Goal: Complete application form

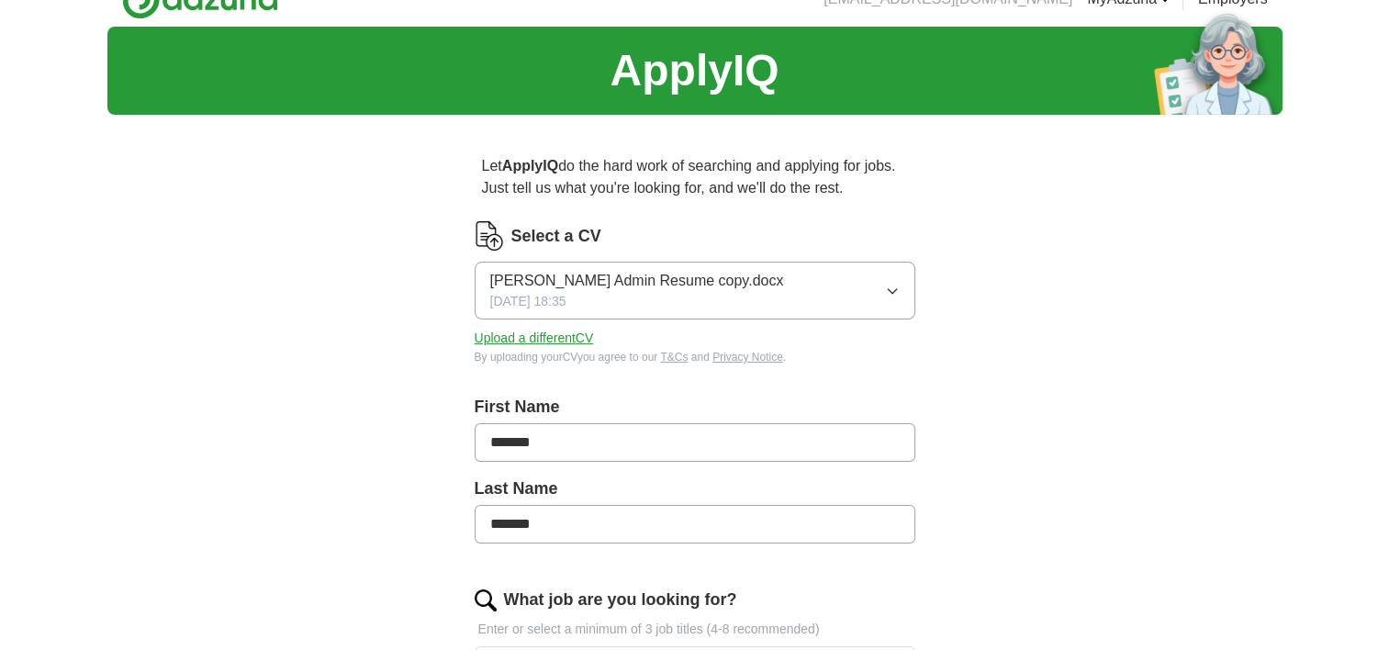
scroll to position [35, 0]
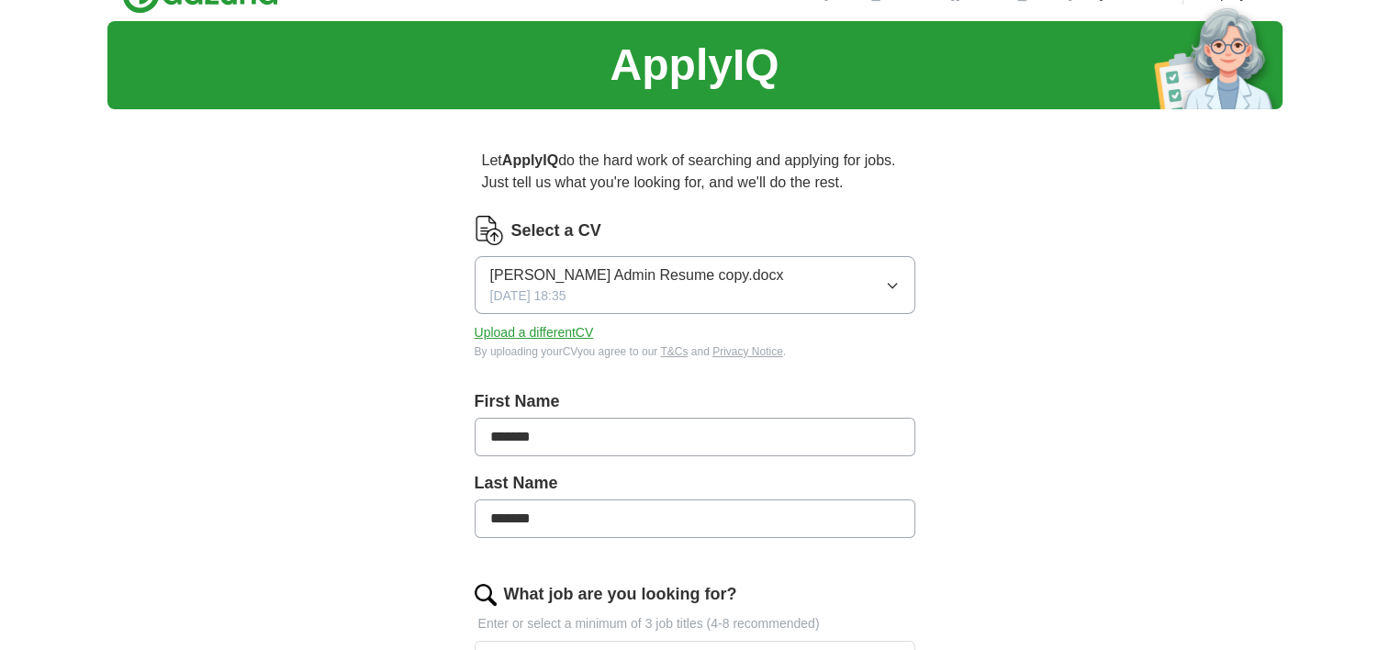
click at [483, 451] on input "*******" at bounding box center [695, 437] width 441 height 39
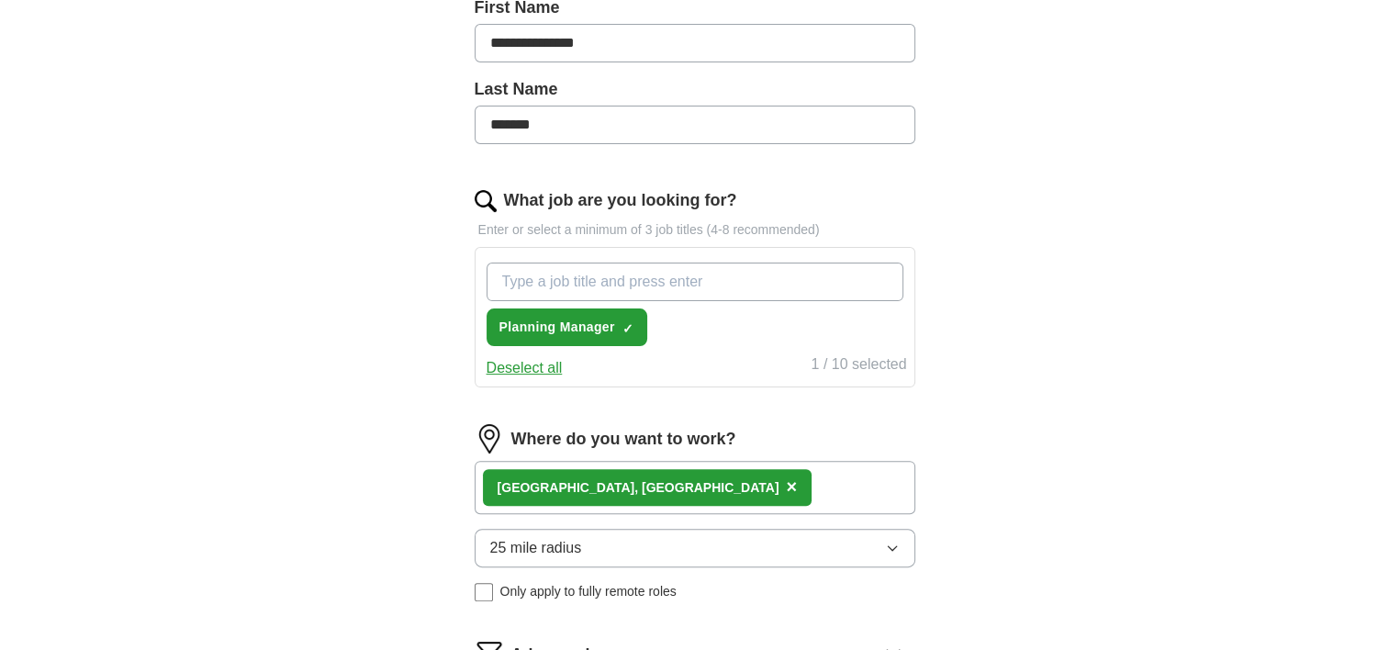
scroll to position [430, 0]
type input "**********"
click at [690, 279] on input "What job are you looking for?" at bounding box center [695, 281] width 417 height 39
type input "office manager"
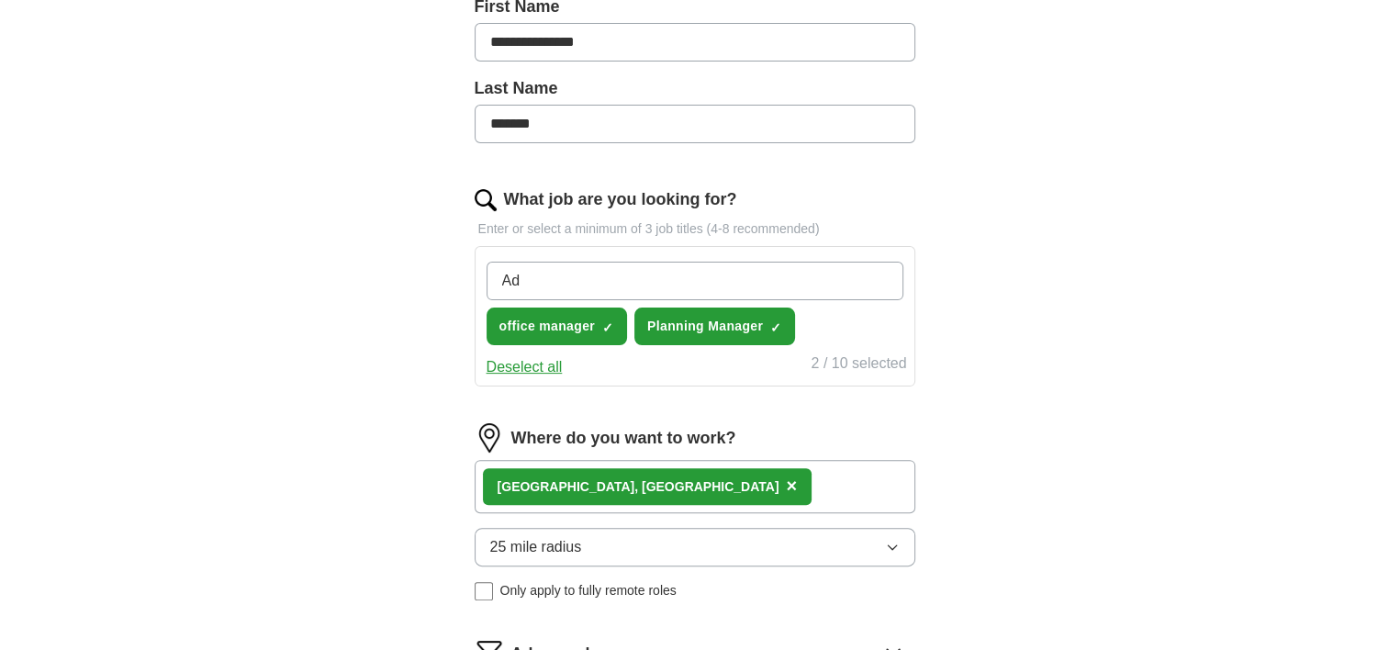
type input "A"
type input "T"
type input "Admin Team Leader"
type input "#"
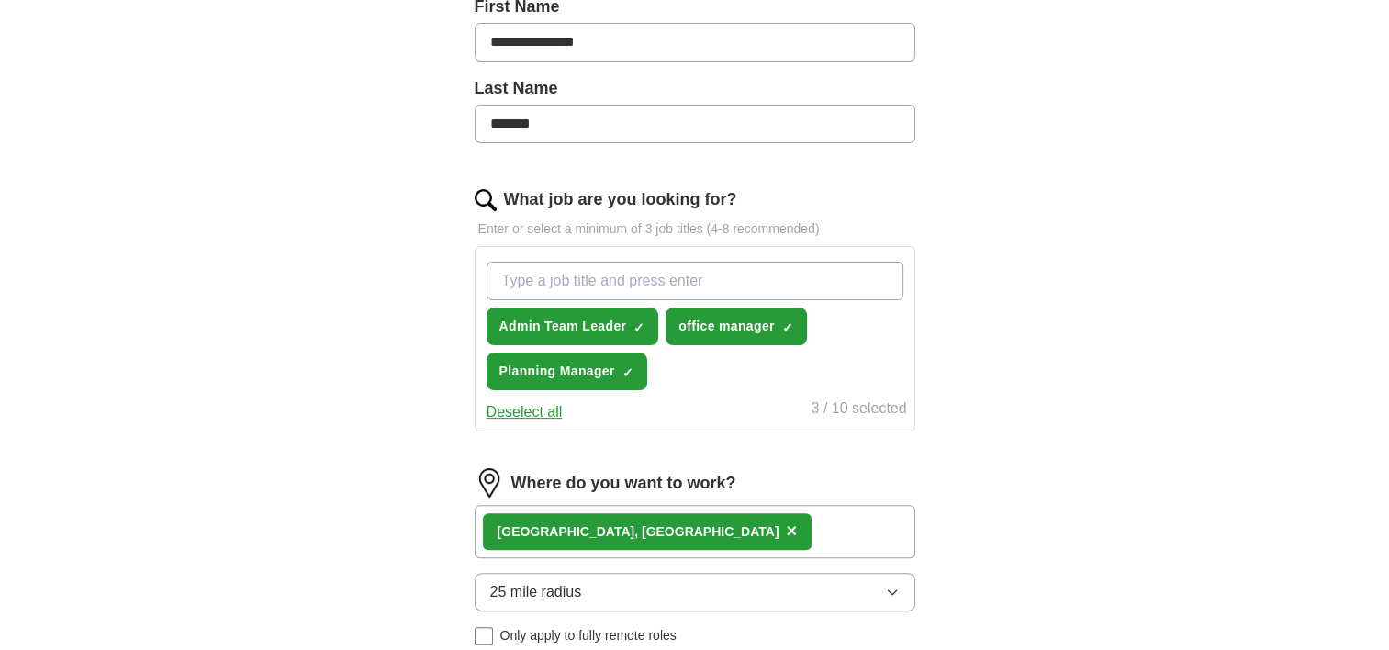
type input "T"
click at [776, 289] on input "Executu" at bounding box center [695, 281] width 417 height 39
type input "Executive Assistant"
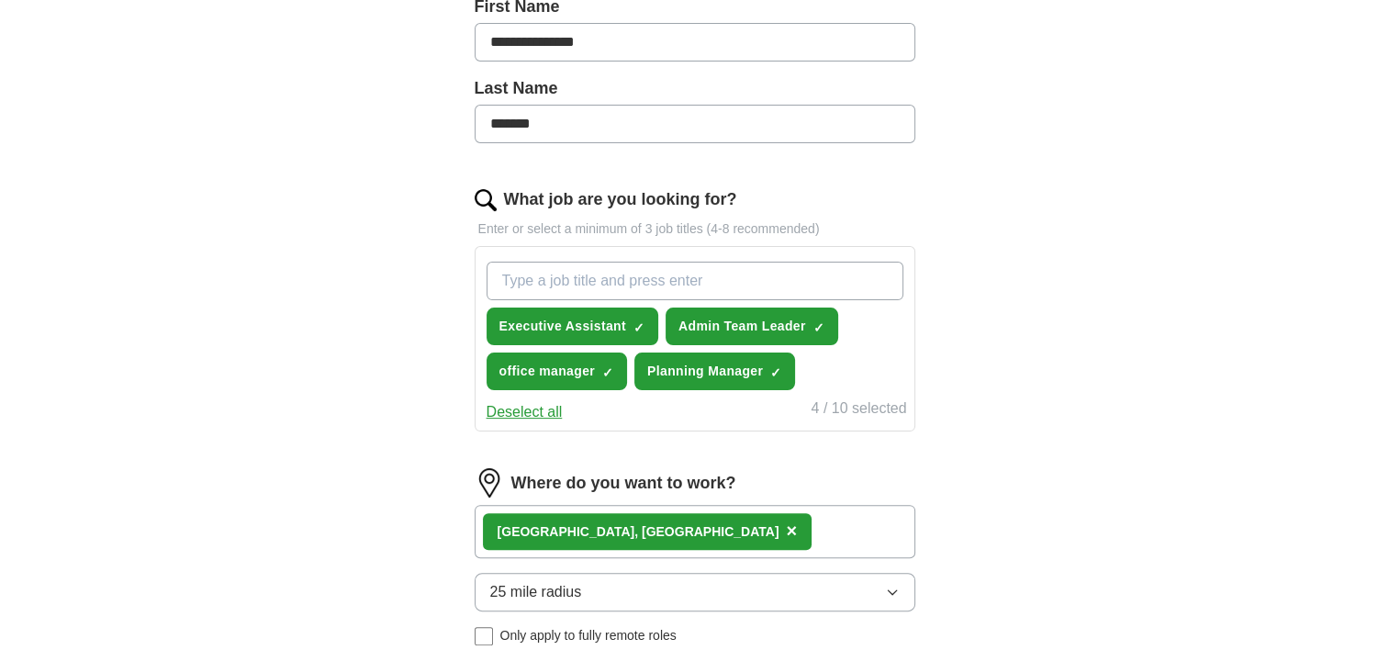
click at [622, 274] on input "What job are you looking for?" at bounding box center [695, 281] width 417 height 39
type input "manager"
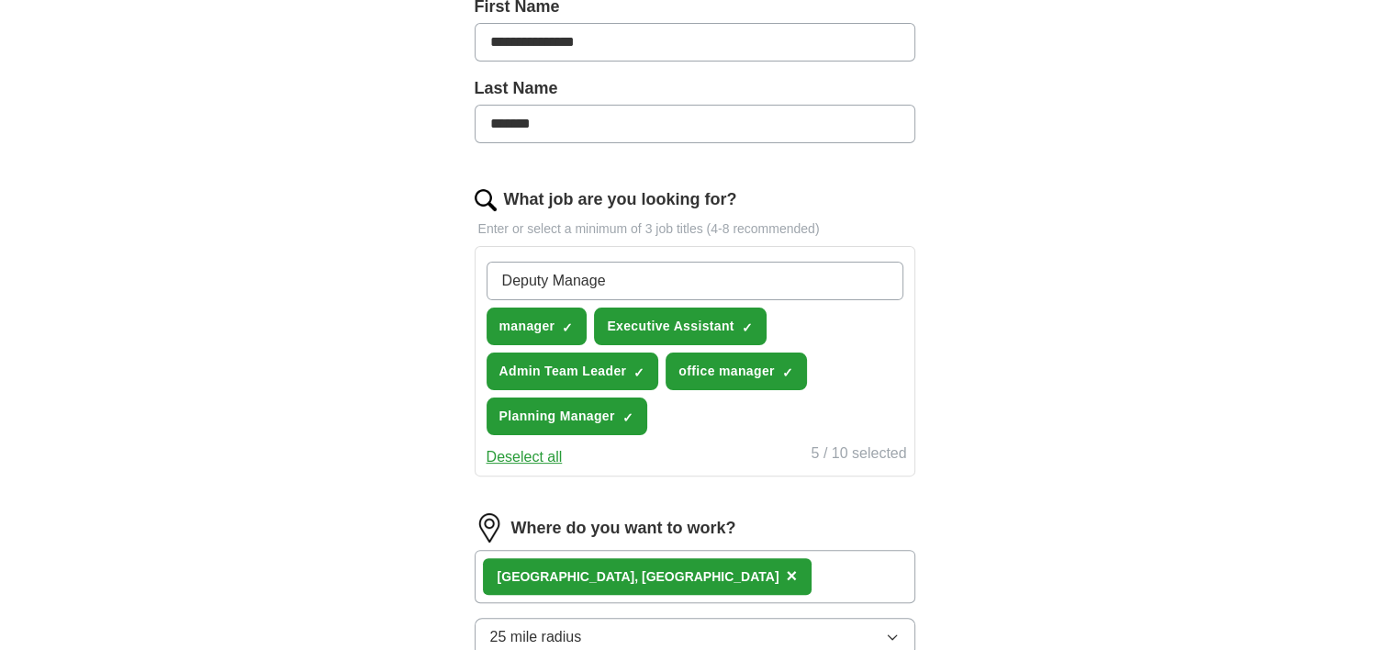
type input "Deputy Manager"
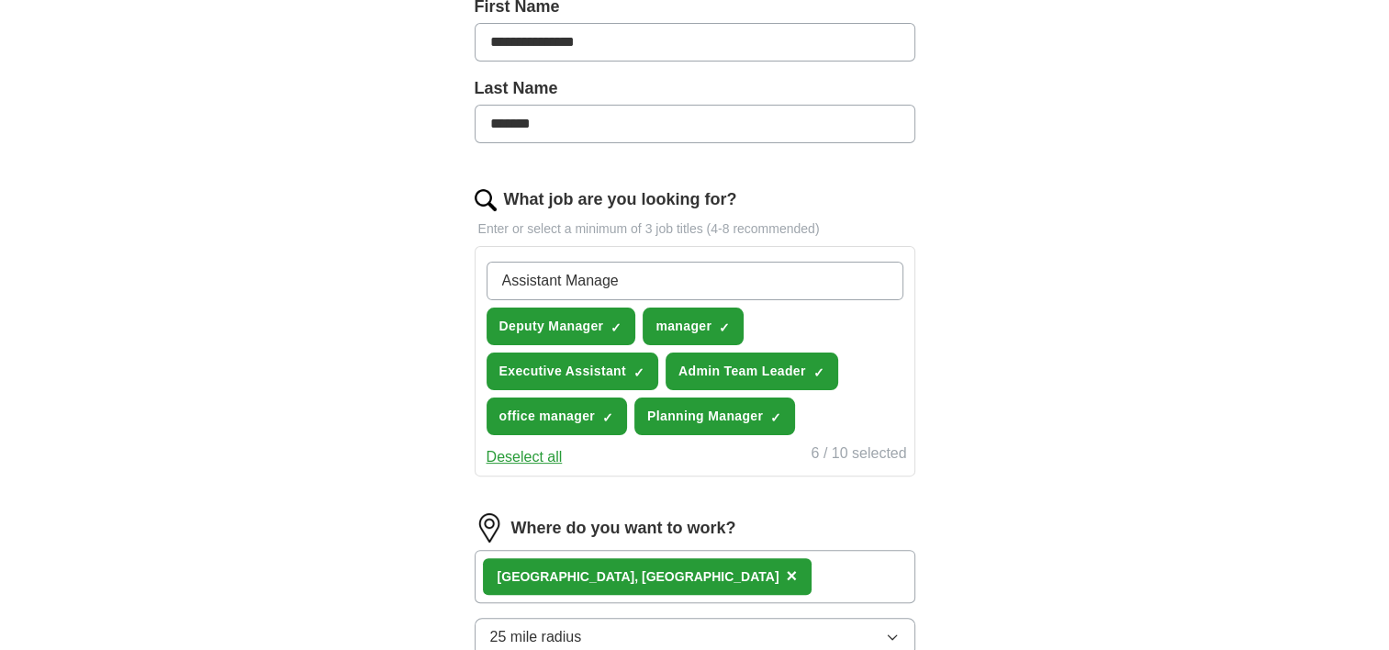
type input "Assistant Manager"
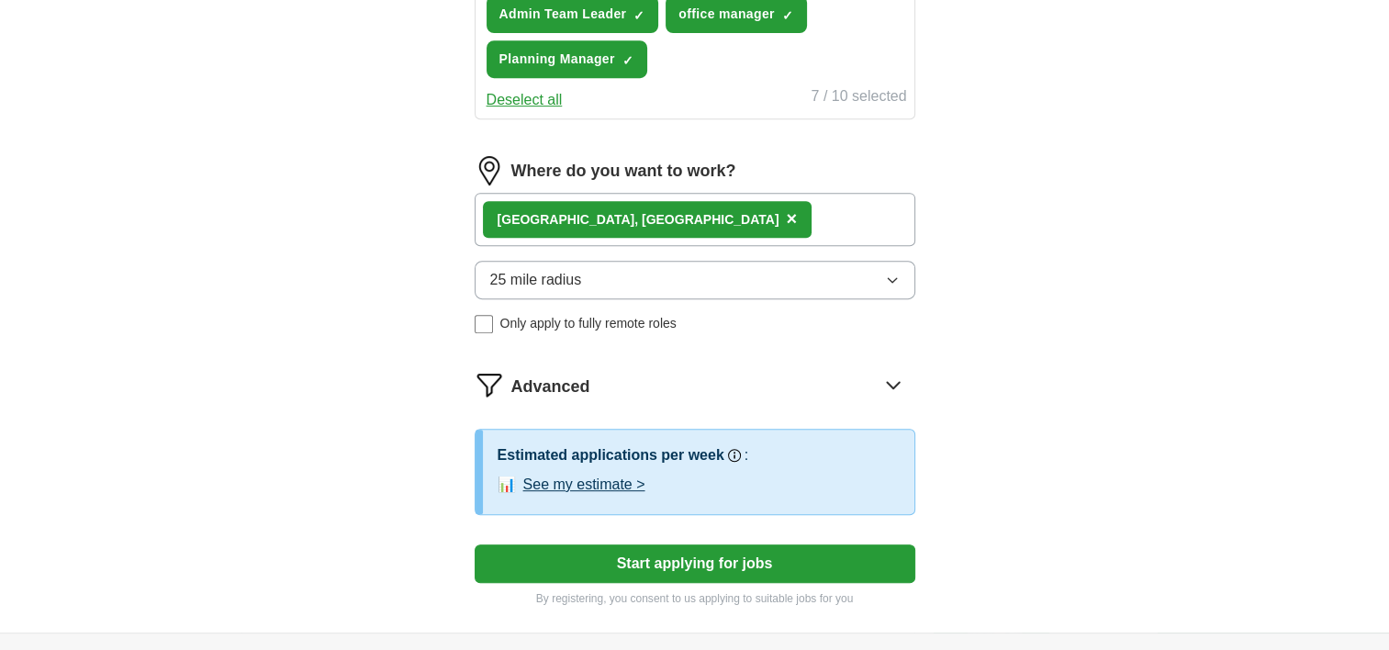
scroll to position [829, 0]
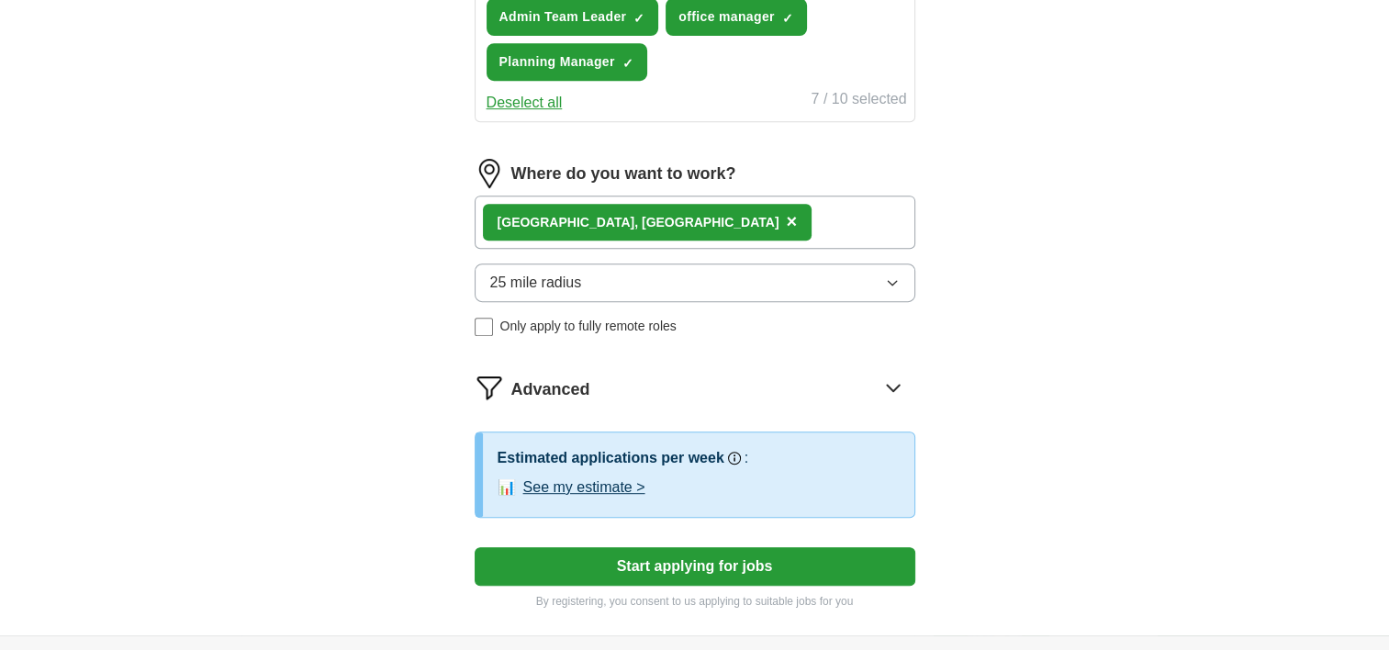
click at [579, 272] on span "25 mile radius" at bounding box center [536, 283] width 92 height 22
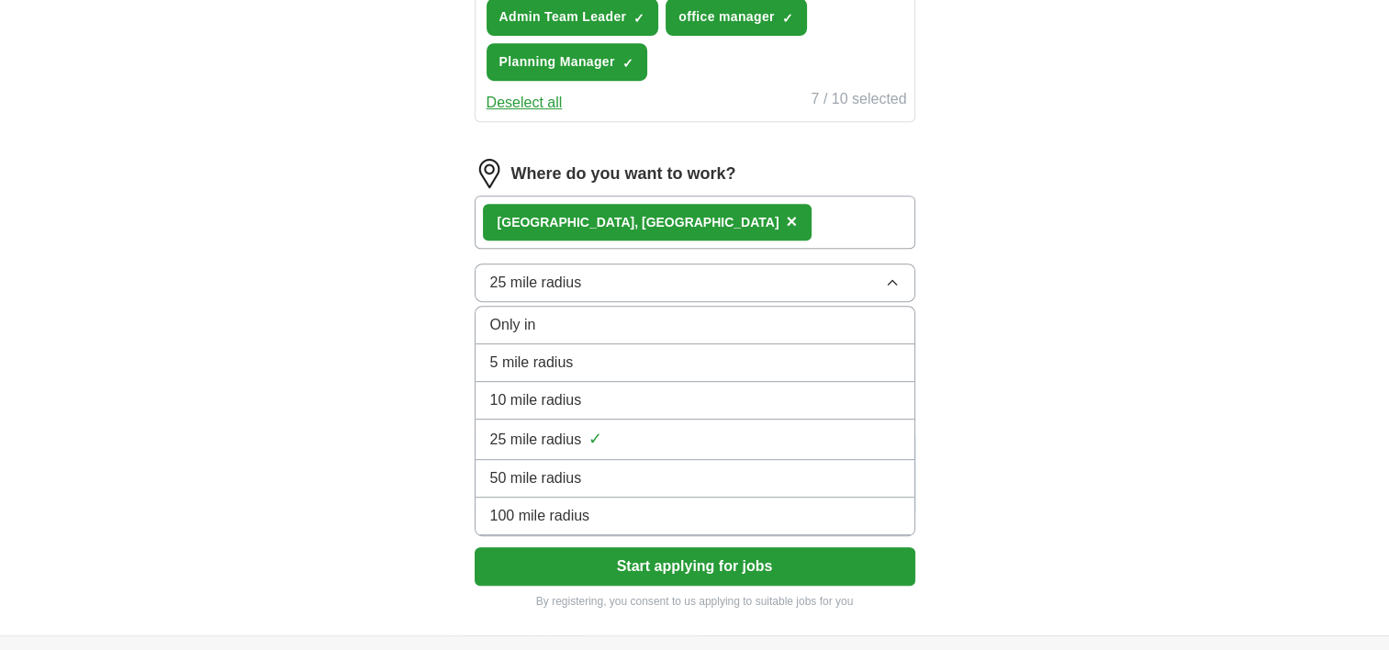
click at [542, 498] on li "100 mile radius" at bounding box center [695, 517] width 439 height 38
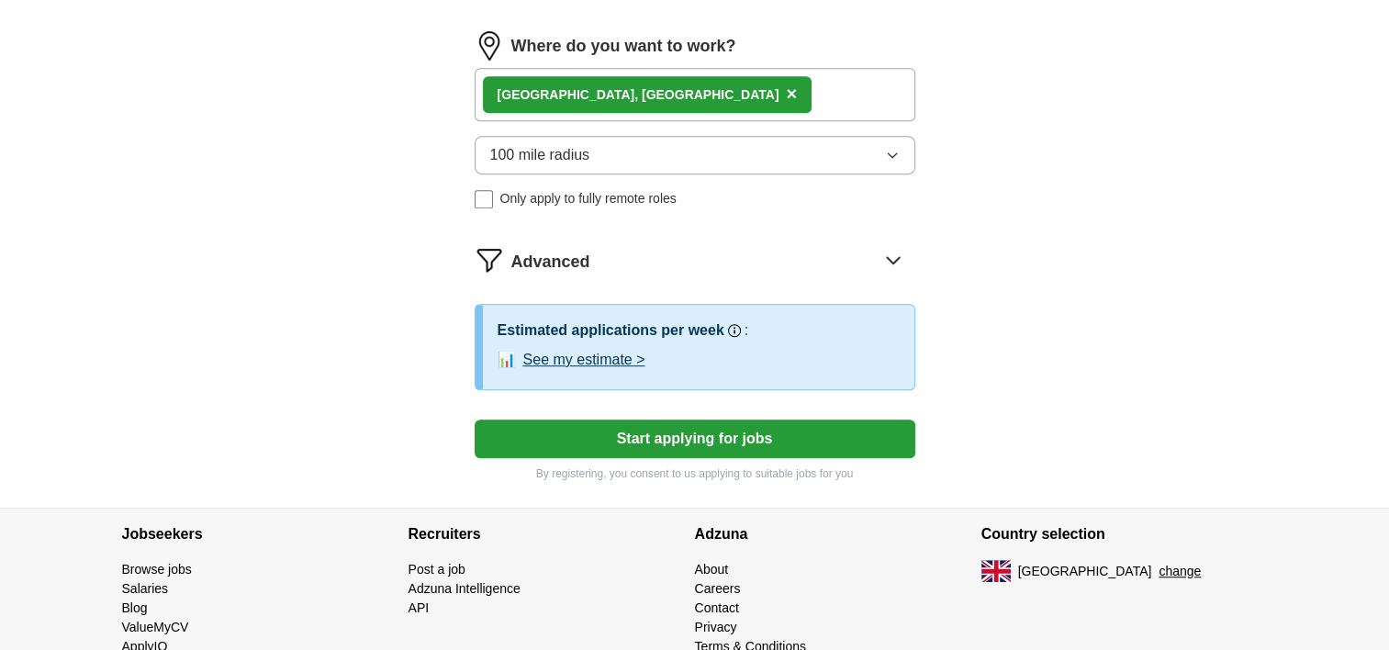
scroll to position [957, 0]
click at [601, 352] on button "See my estimate >" at bounding box center [584, 359] width 122 height 22
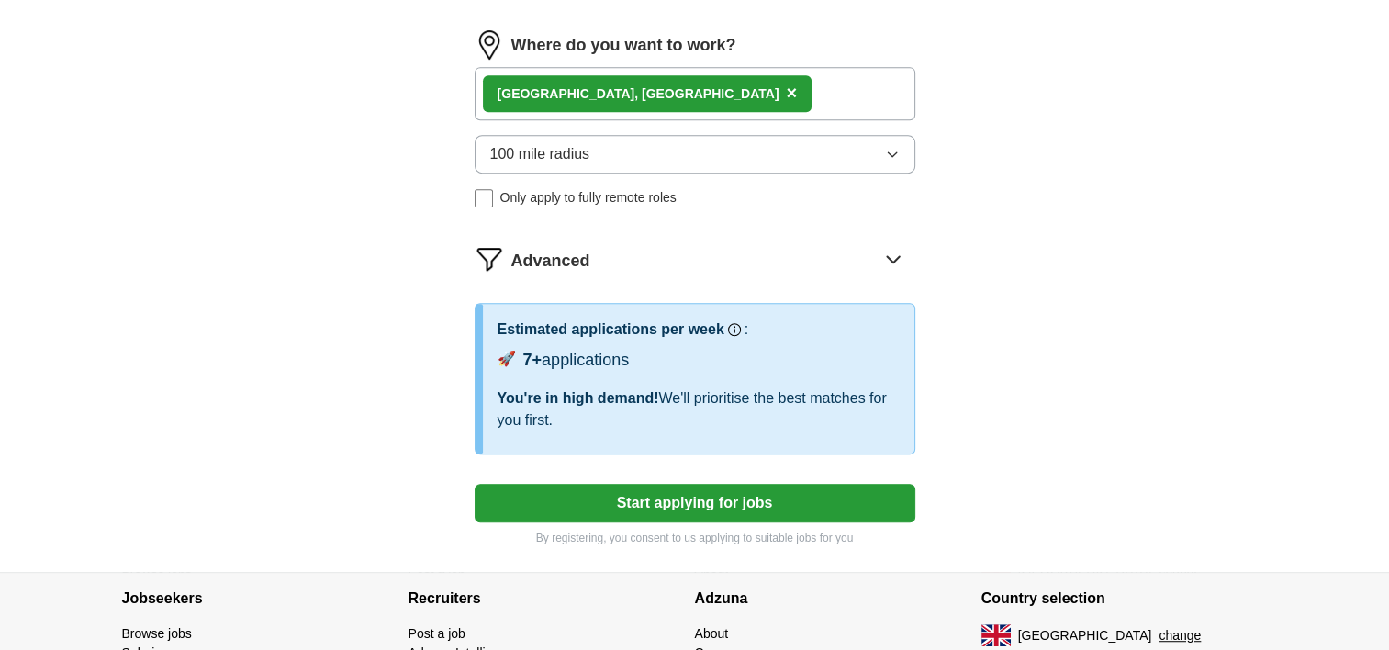
click at [694, 497] on button "Start applying for jobs" at bounding box center [695, 503] width 441 height 39
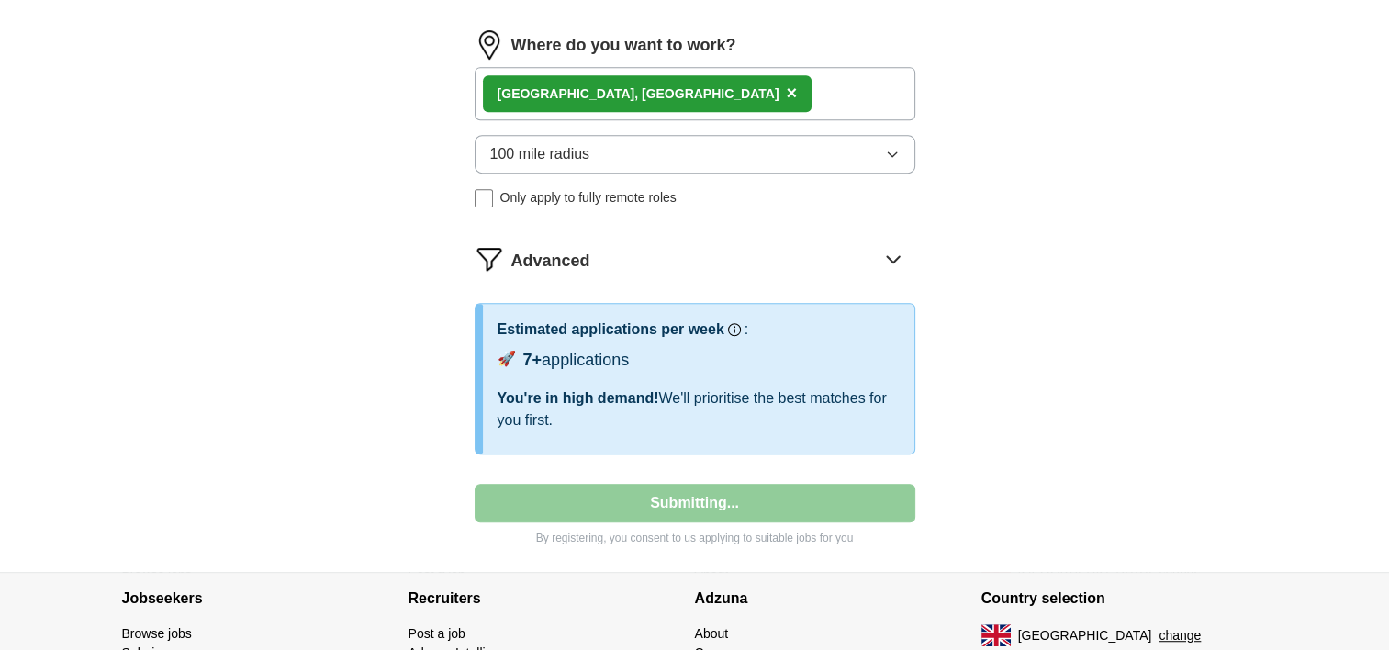
select select "**"
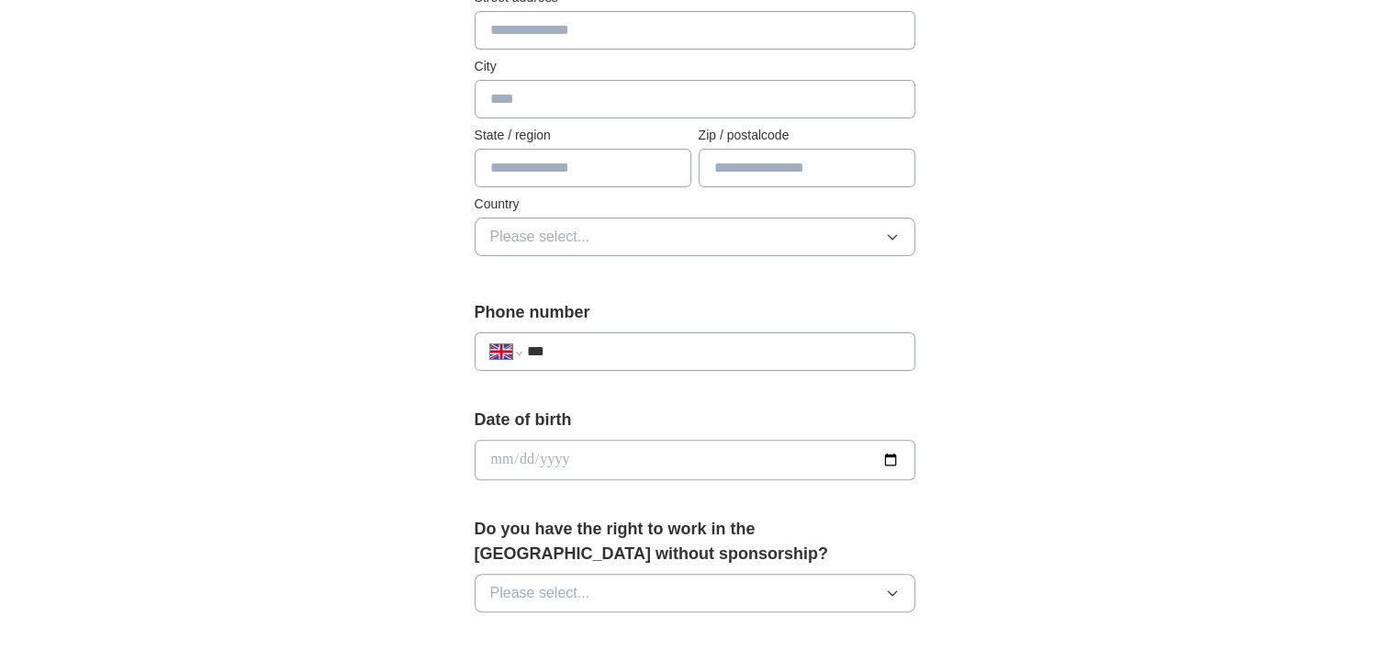
scroll to position [450, 0]
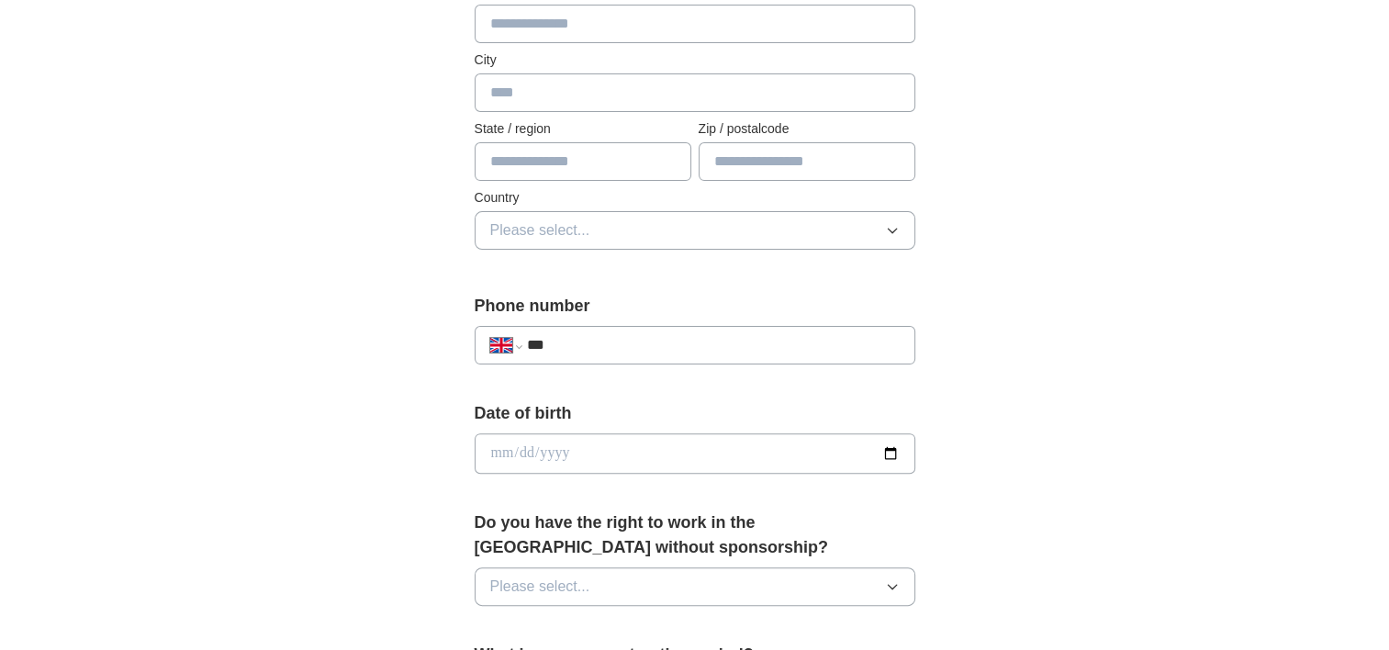
click at [605, 347] on input "***" at bounding box center [712, 345] width 373 height 22
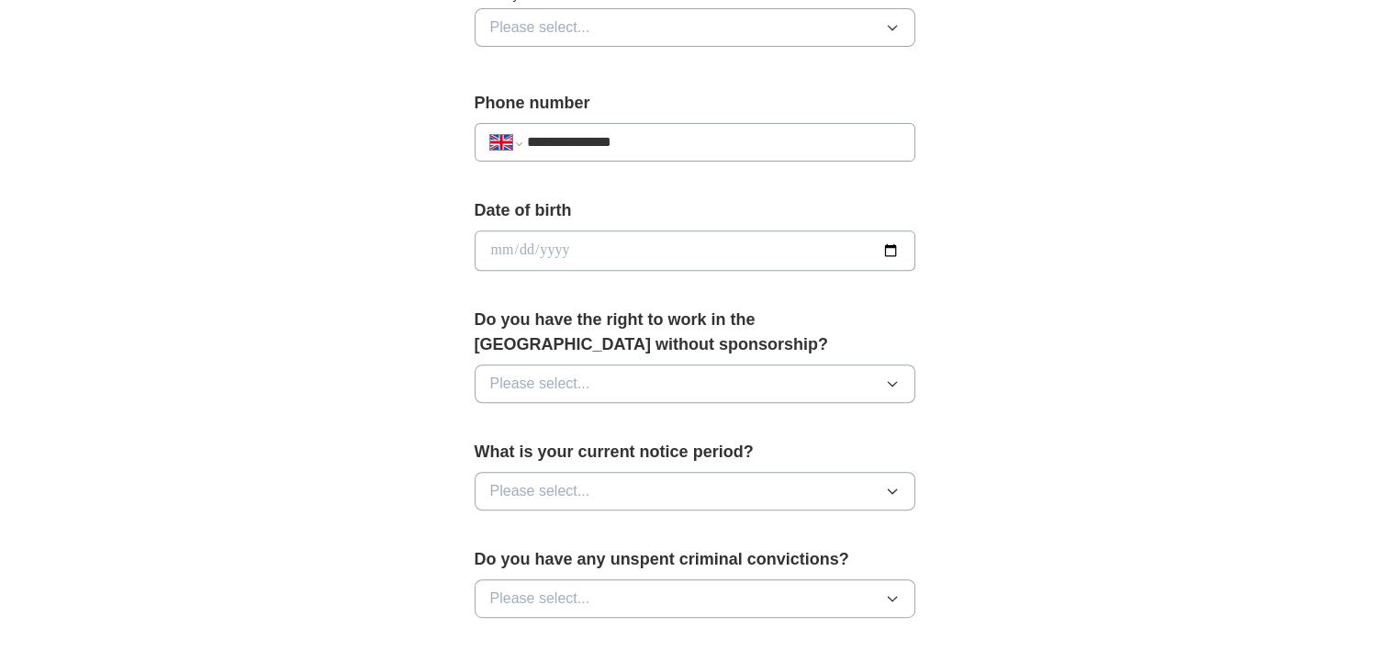
scroll to position [652, 0]
type input "**********"
click at [646, 378] on button "Please select..." at bounding box center [695, 384] width 441 height 39
click at [565, 420] on div "Yes" at bounding box center [694, 427] width 409 height 22
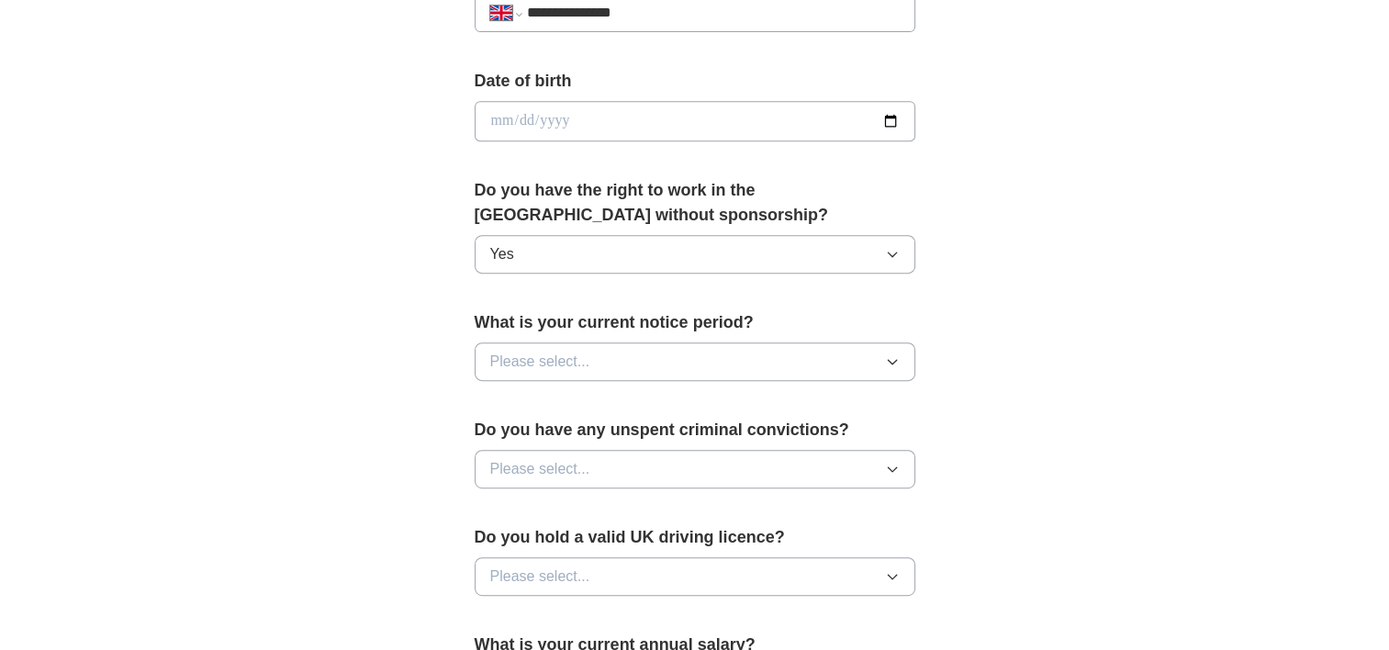
scroll to position [802, 0]
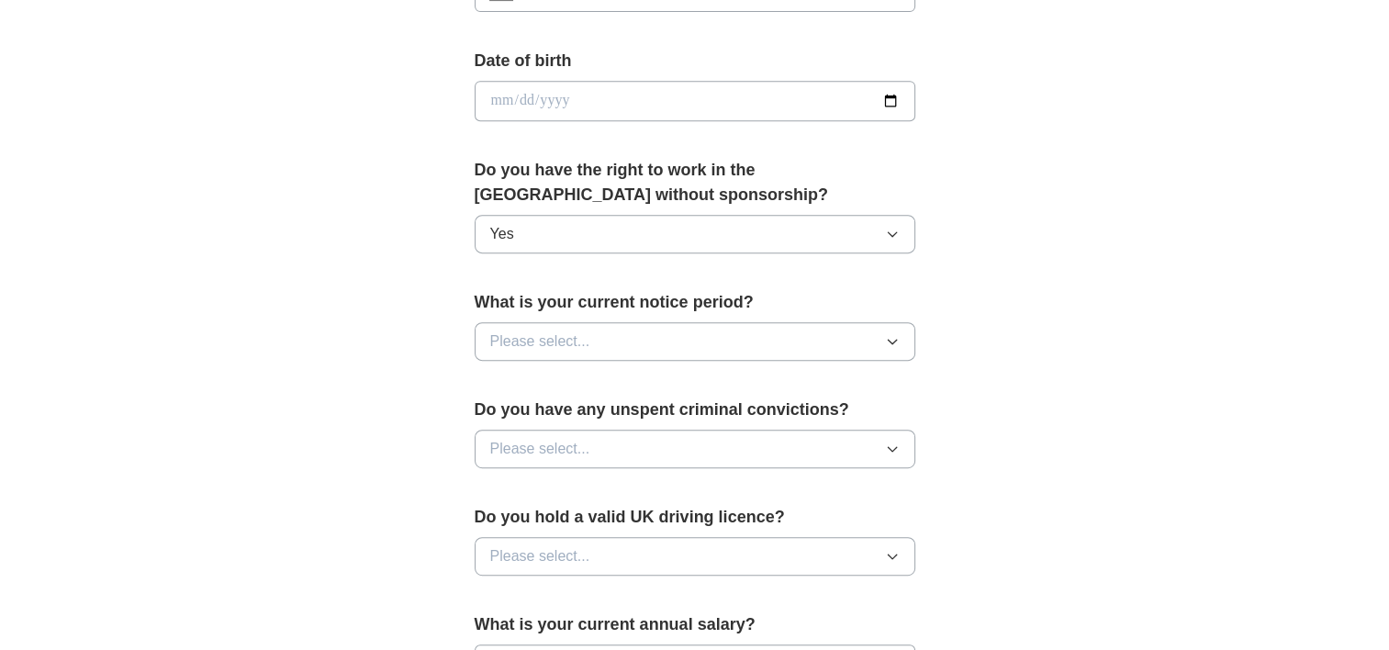
click at [582, 339] on span "Please select..." at bounding box center [540, 341] width 100 height 22
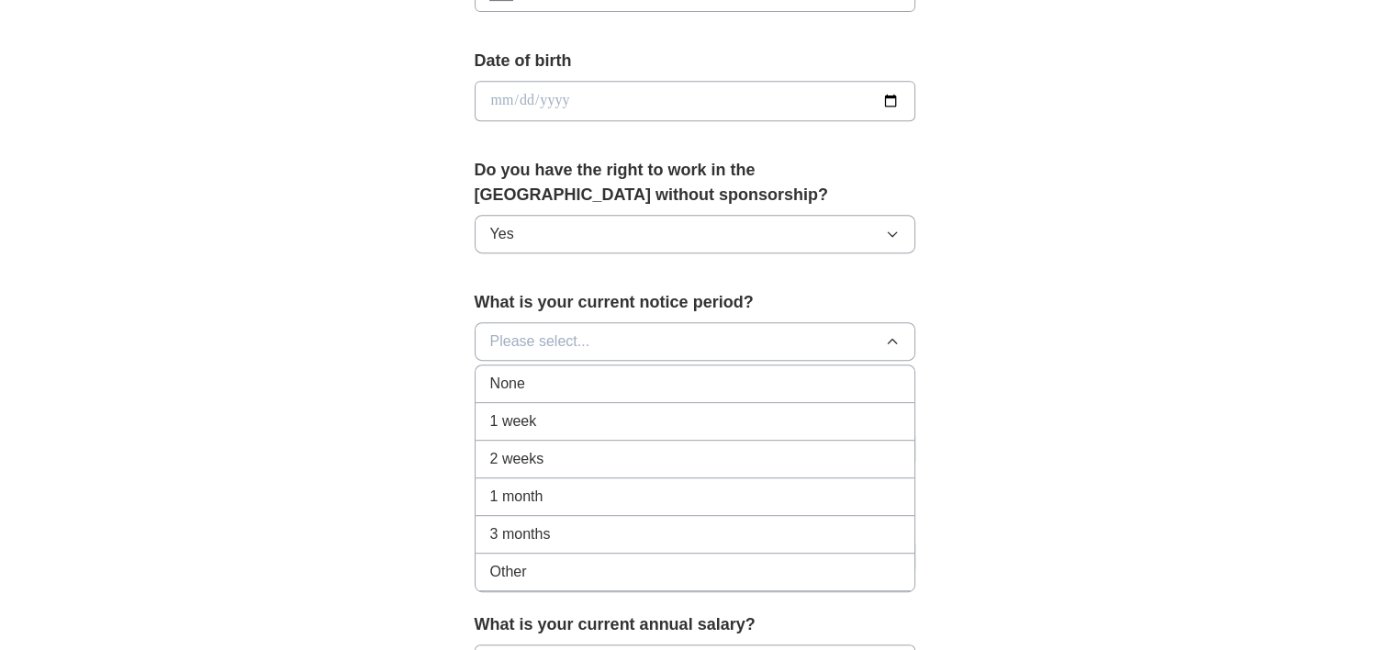
click at [546, 385] on div "None" at bounding box center [694, 384] width 409 height 22
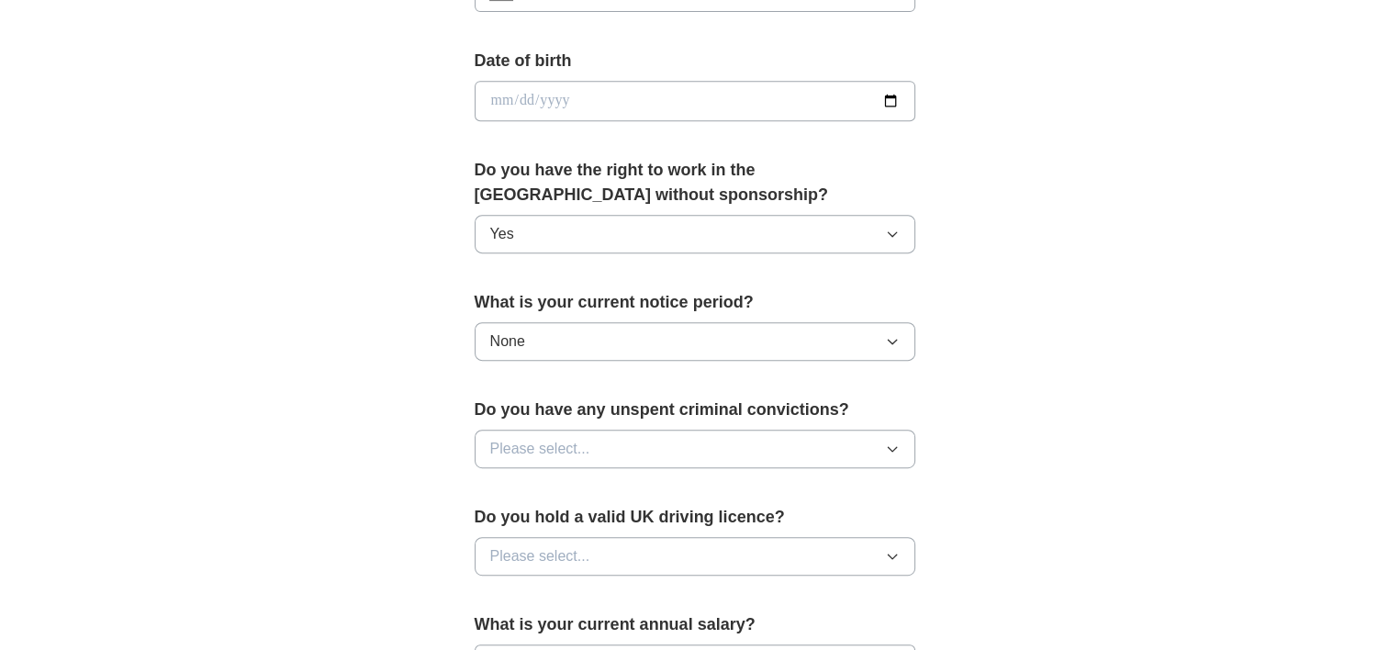
click at [557, 448] on span "Please select..." at bounding box center [540, 449] width 100 height 22
click at [513, 532] on div "No" at bounding box center [694, 529] width 409 height 22
click at [514, 545] on span "Please select..." at bounding box center [540, 556] width 100 height 22
click at [525, 600] on div "Yes" at bounding box center [694, 598] width 409 height 22
click at [410, 554] on div "**********" at bounding box center [694, 129] width 587 height 1544
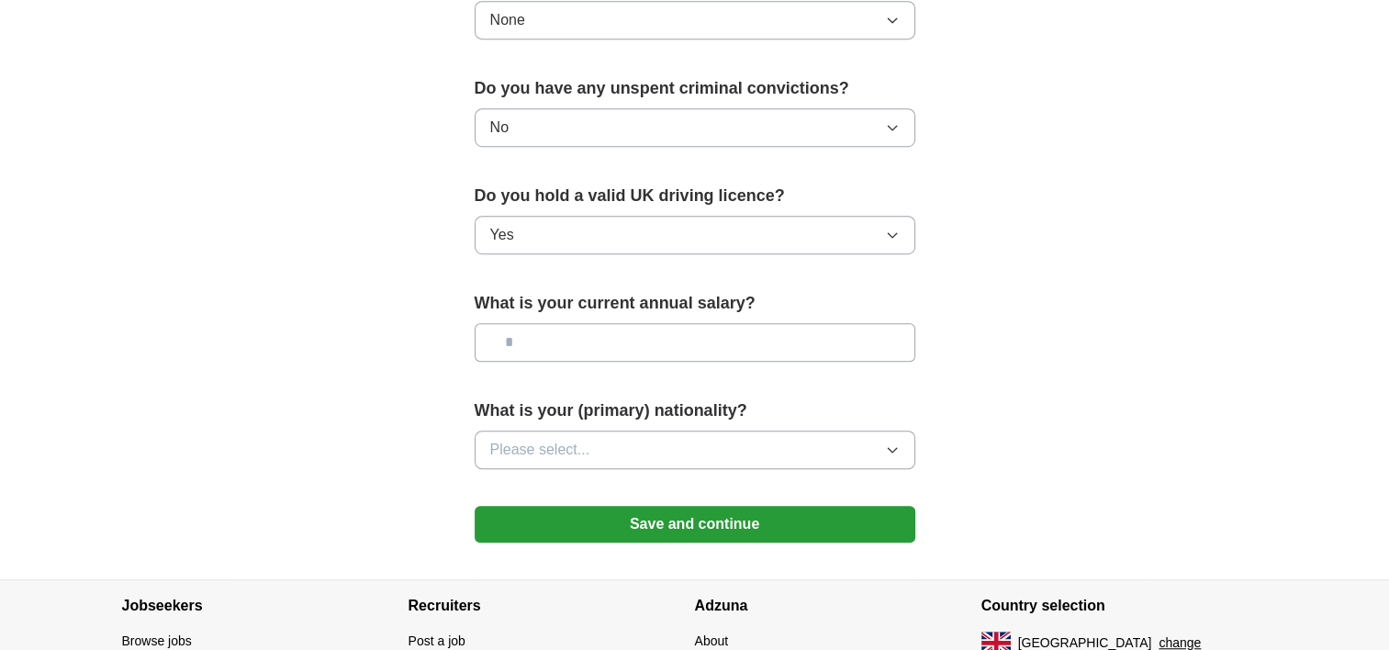
scroll to position [1182, 0]
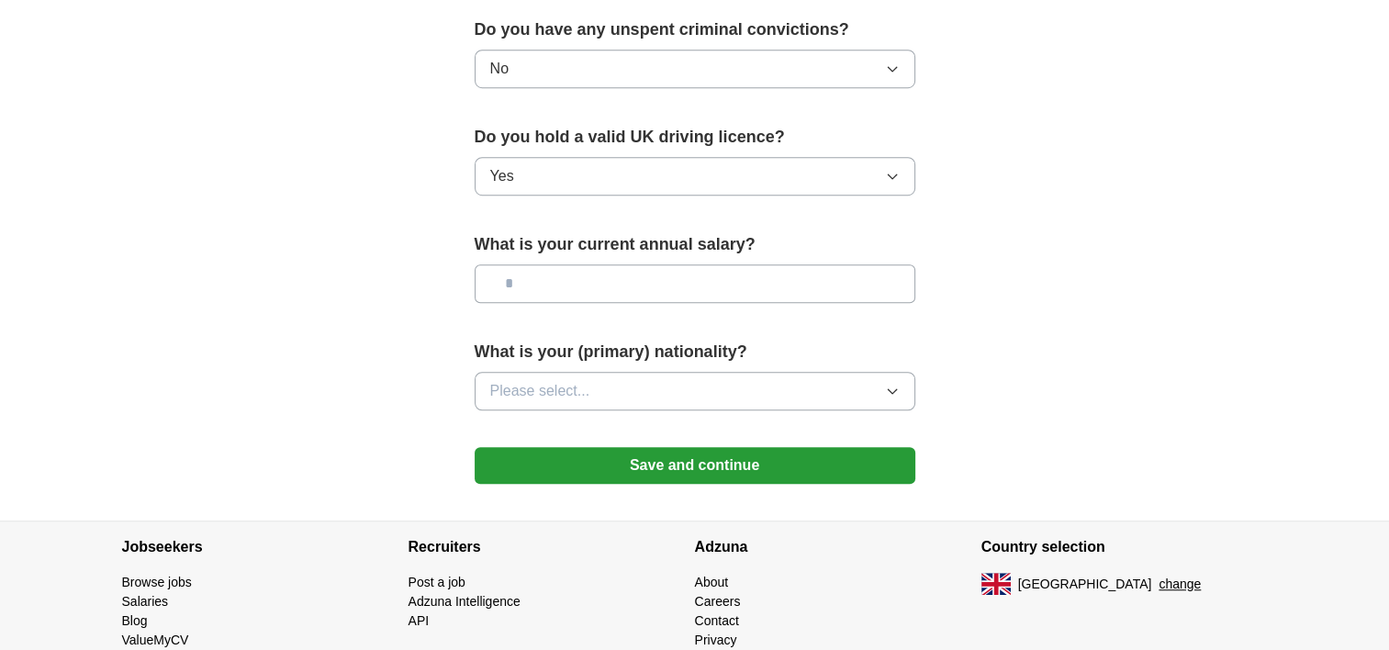
click at [679, 281] on input "text" at bounding box center [695, 283] width 441 height 39
click at [652, 377] on button "Please select..." at bounding box center [695, 391] width 441 height 39
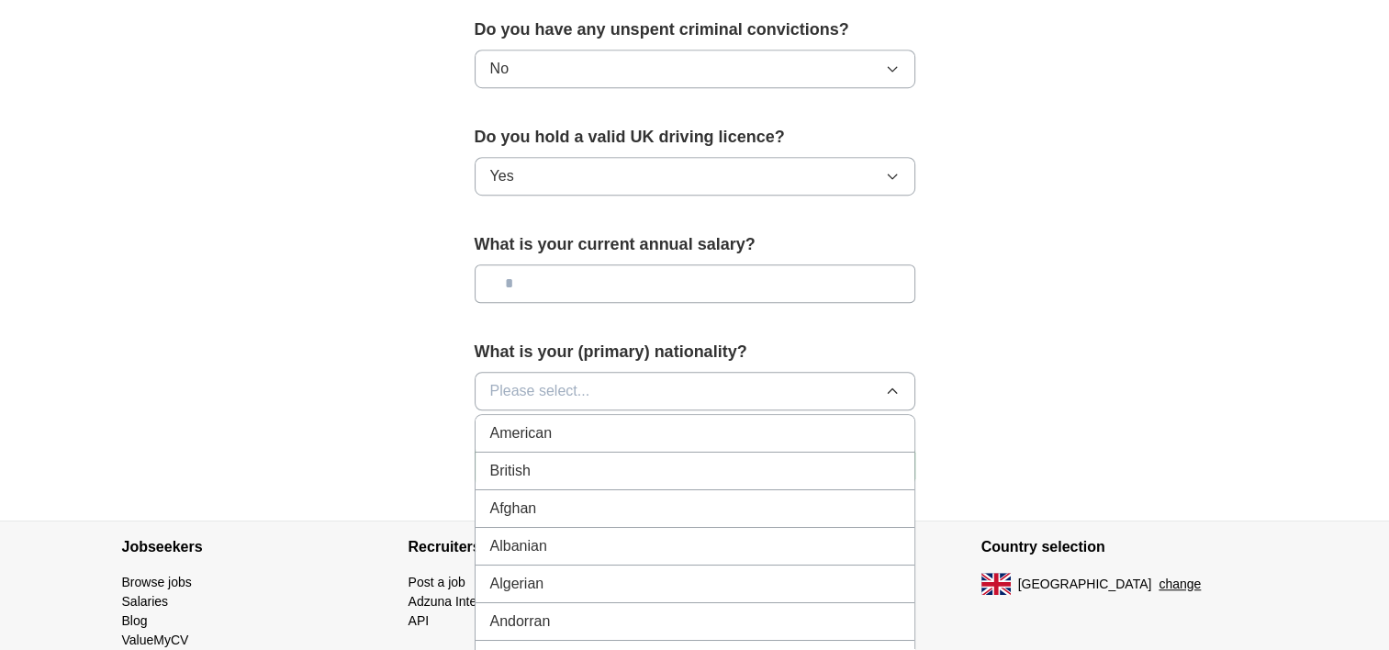
click at [652, 377] on button "Please select..." at bounding box center [695, 391] width 441 height 39
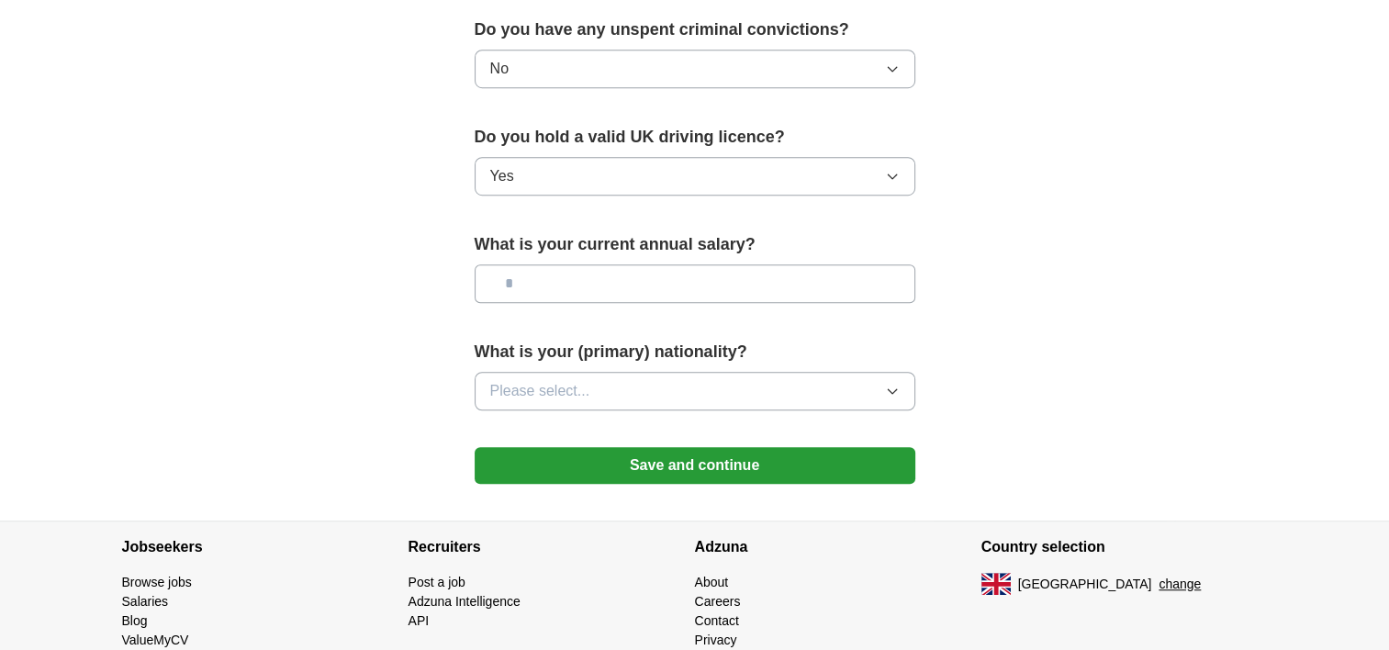
click at [652, 377] on button "Please select..." at bounding box center [695, 391] width 441 height 39
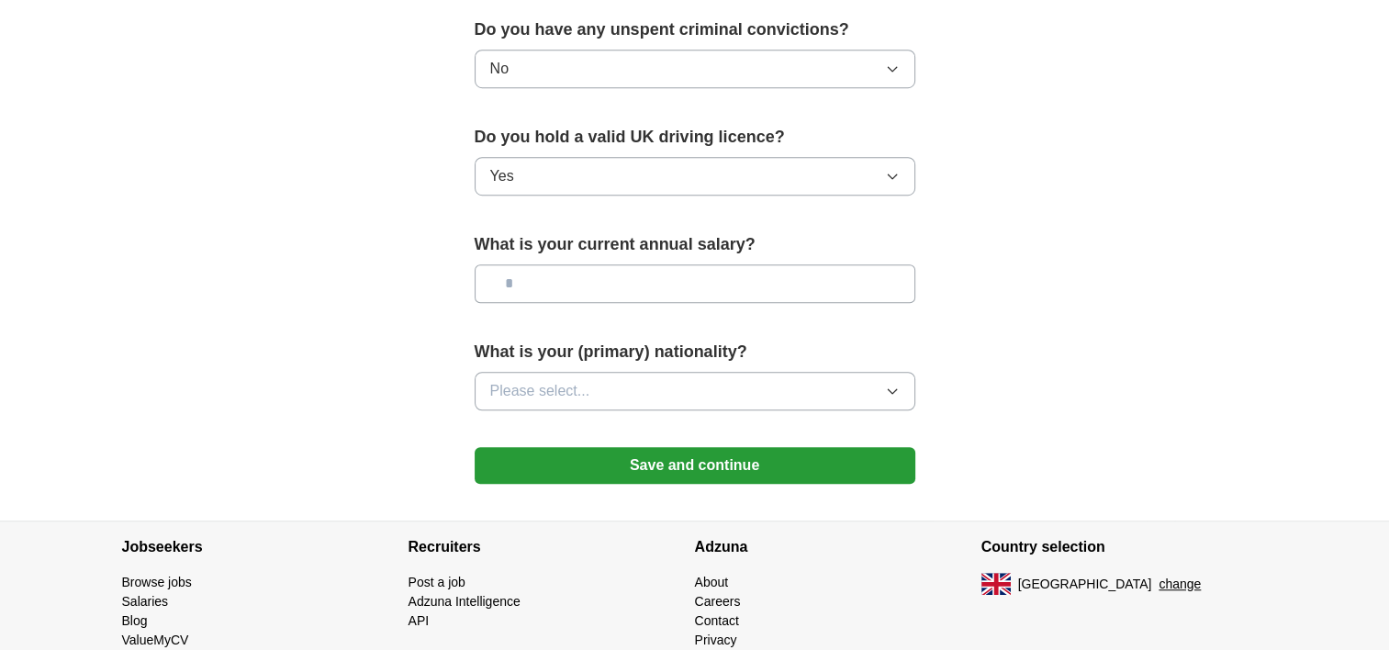
click at [687, 382] on button "Please select..." at bounding box center [695, 391] width 441 height 39
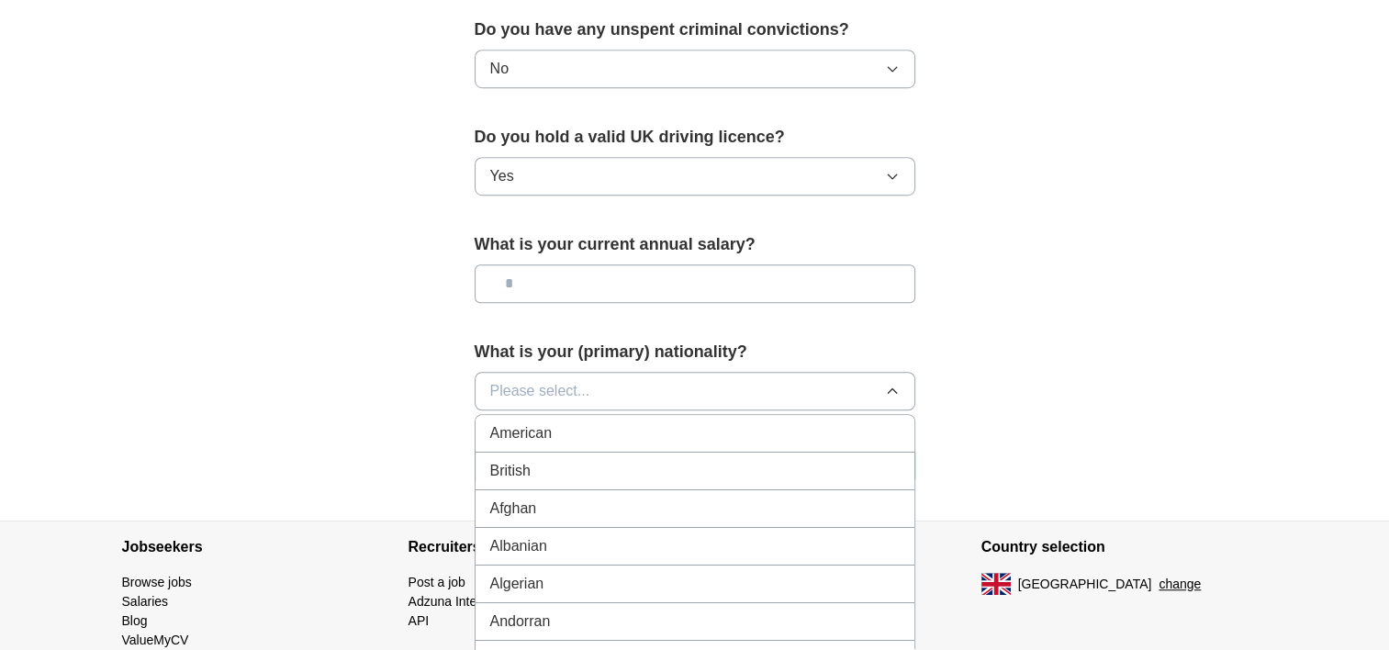
click at [567, 467] on div "British" at bounding box center [694, 471] width 409 height 22
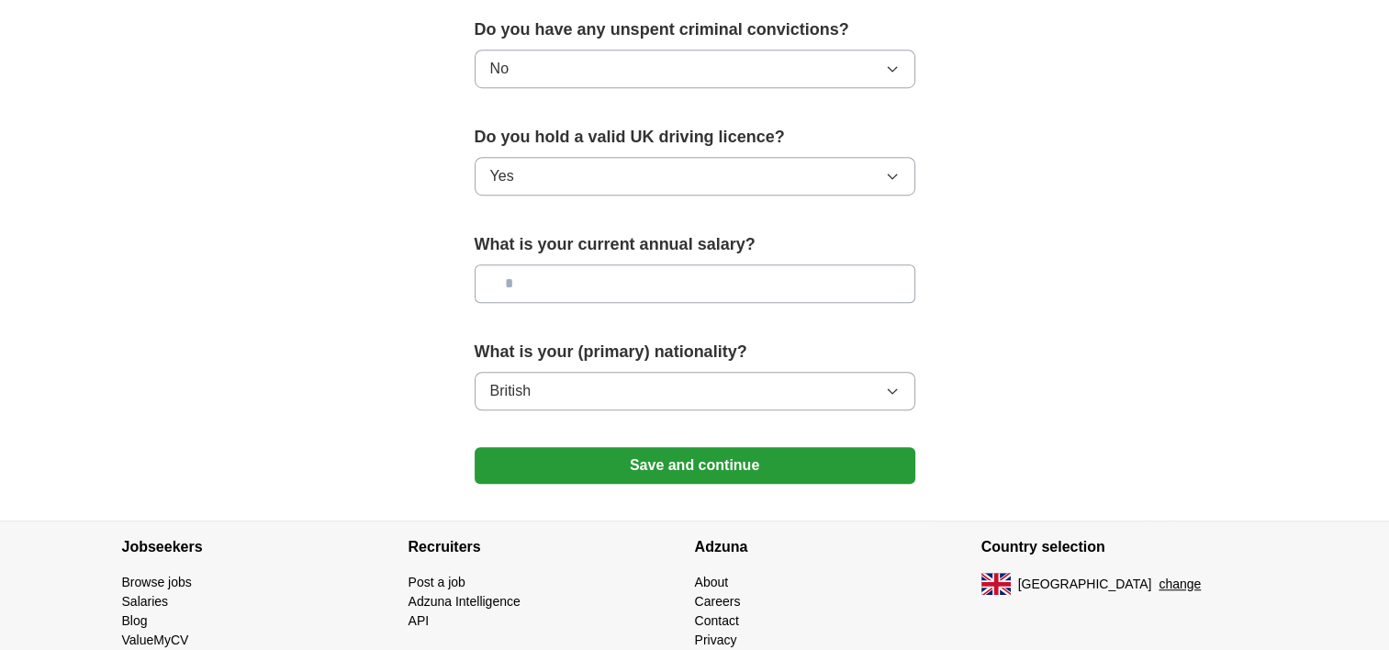
click at [695, 456] on button "Save and continue" at bounding box center [695, 465] width 441 height 37
